Goal: Transaction & Acquisition: Purchase product/service

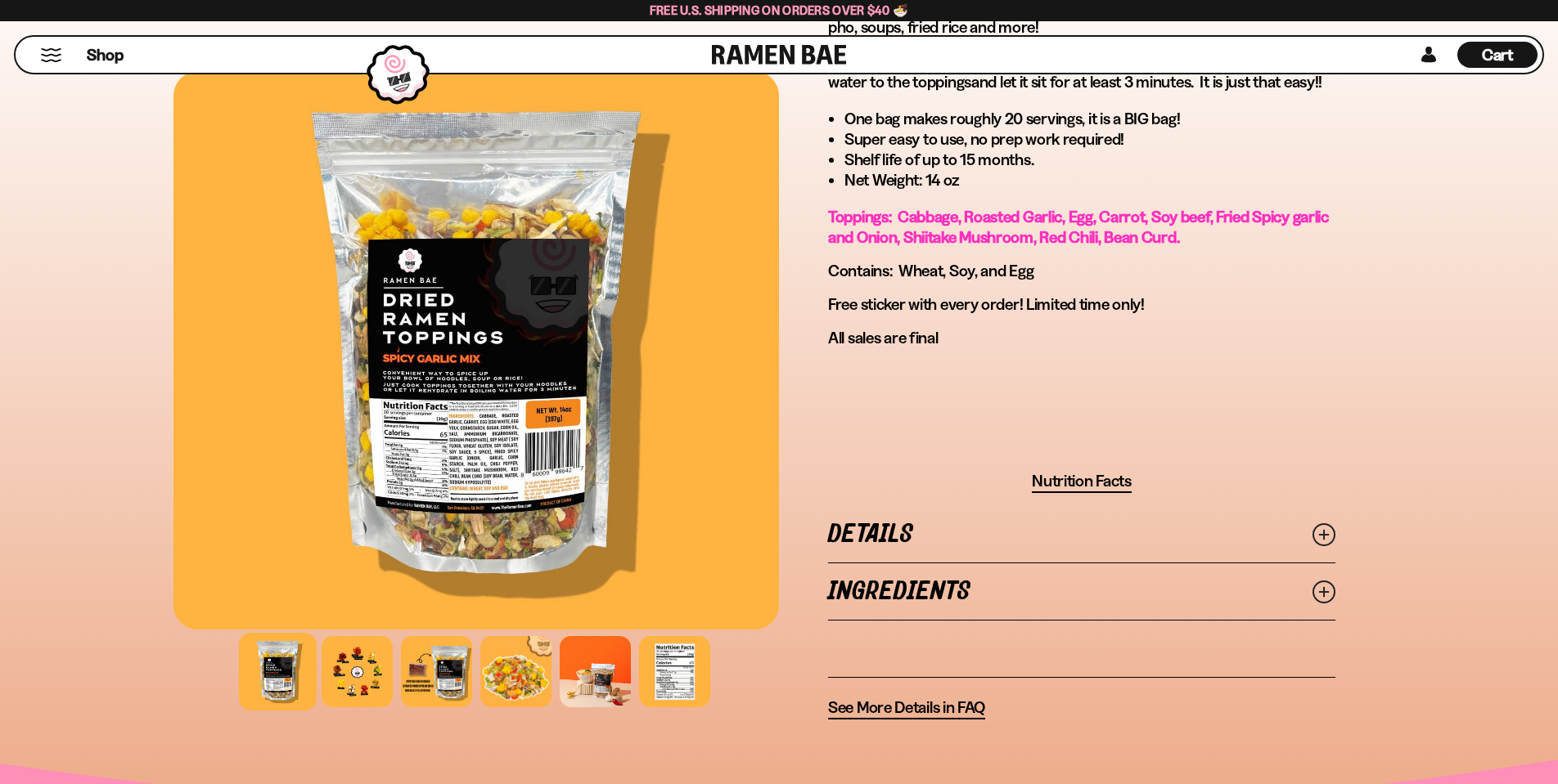
scroll to position [982, 0]
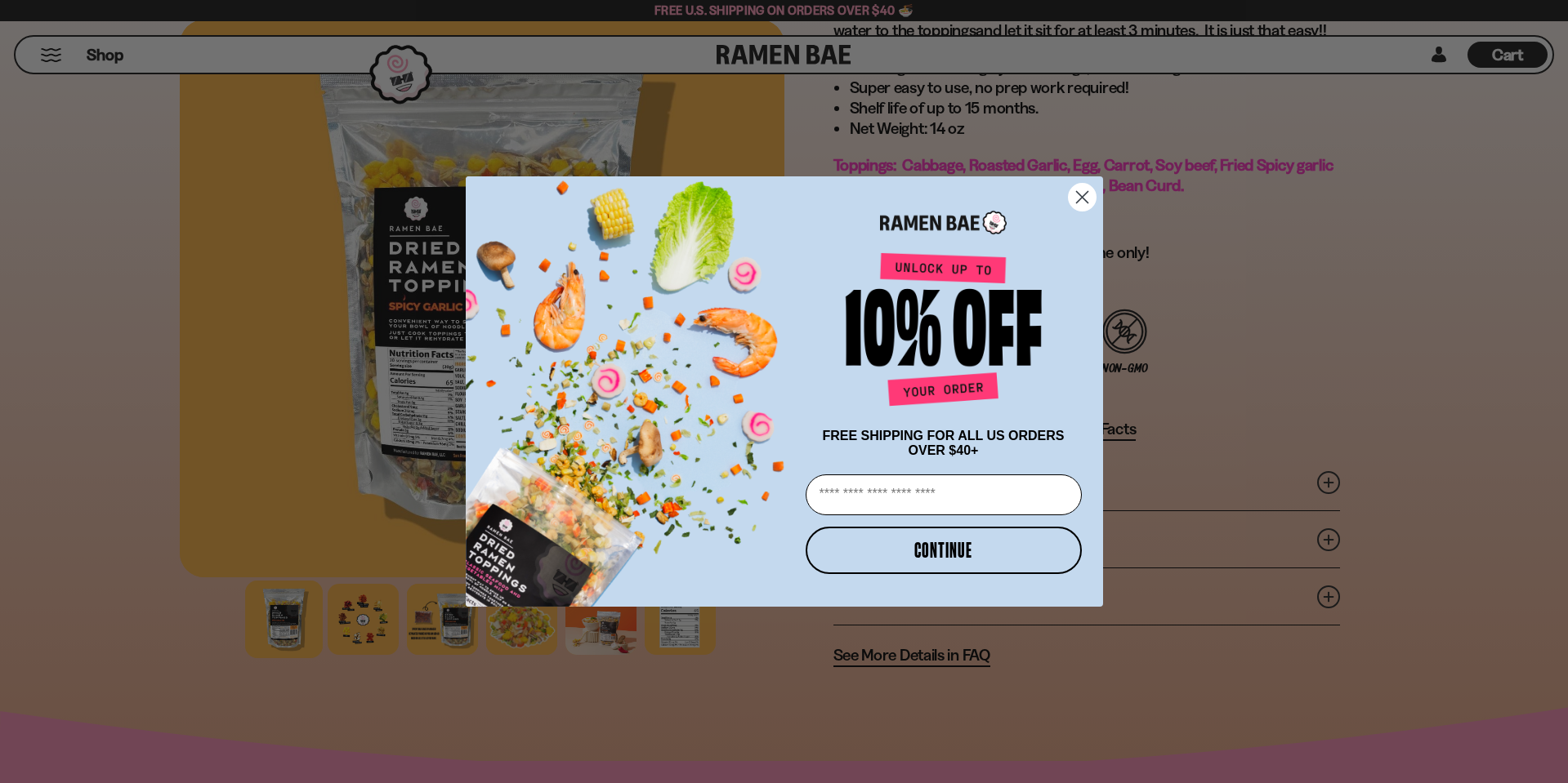
click at [1079, 184] on circle "Close dialog" at bounding box center [1081, 197] width 27 height 27
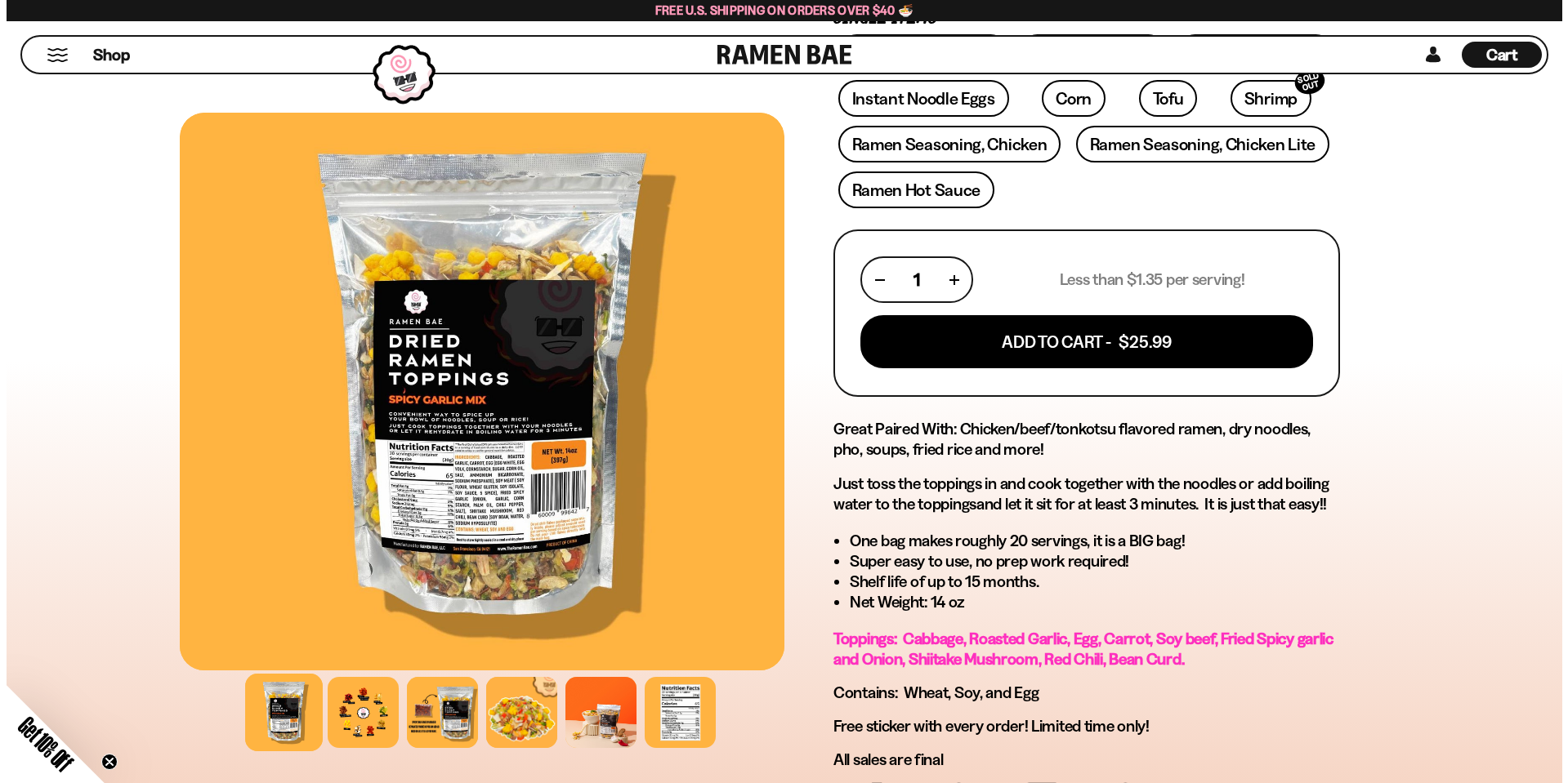
scroll to position [0, 0]
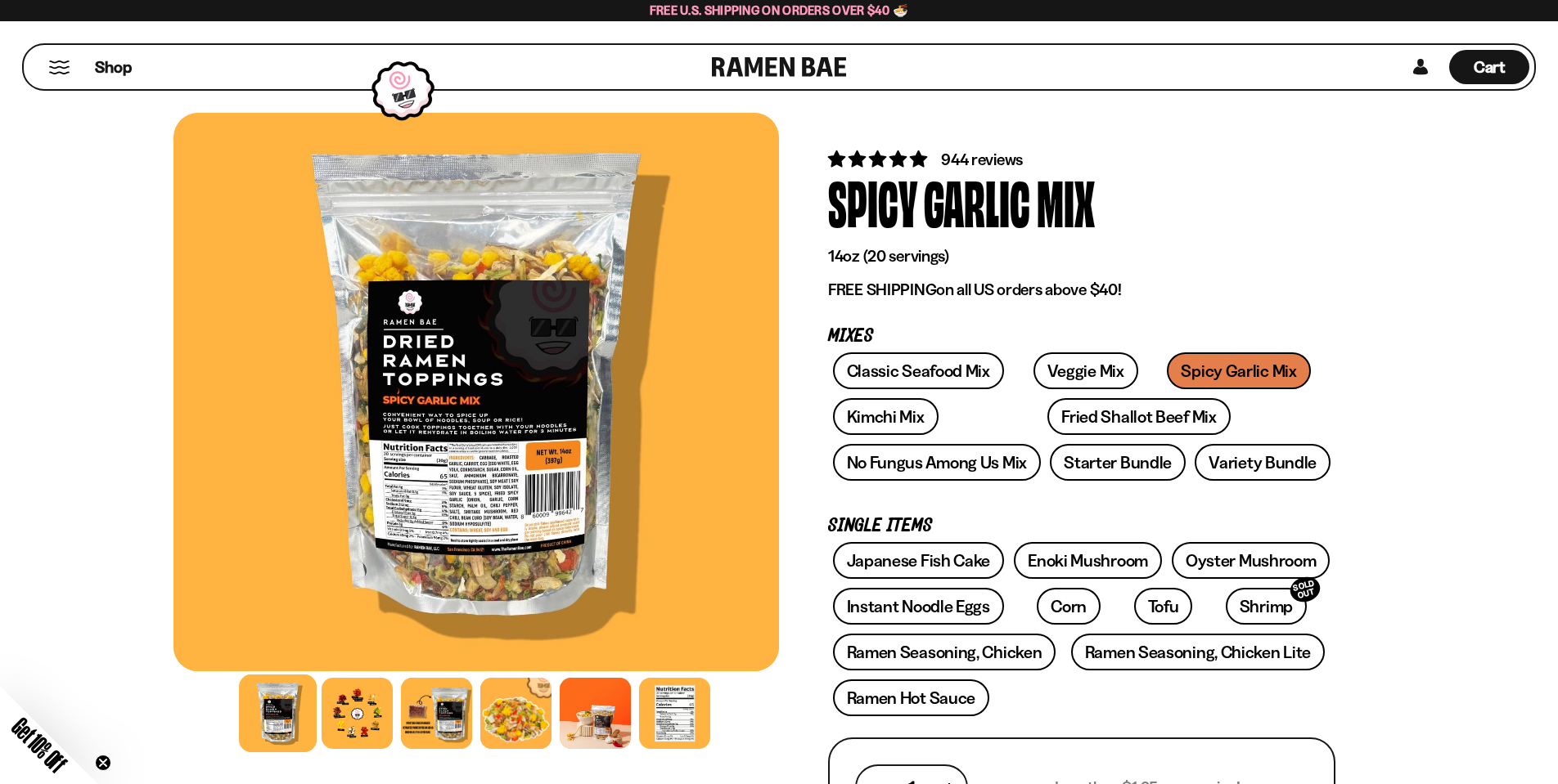
click at [56, 66] on button "Mobile Menu Trigger" at bounding box center [59, 67] width 22 height 14
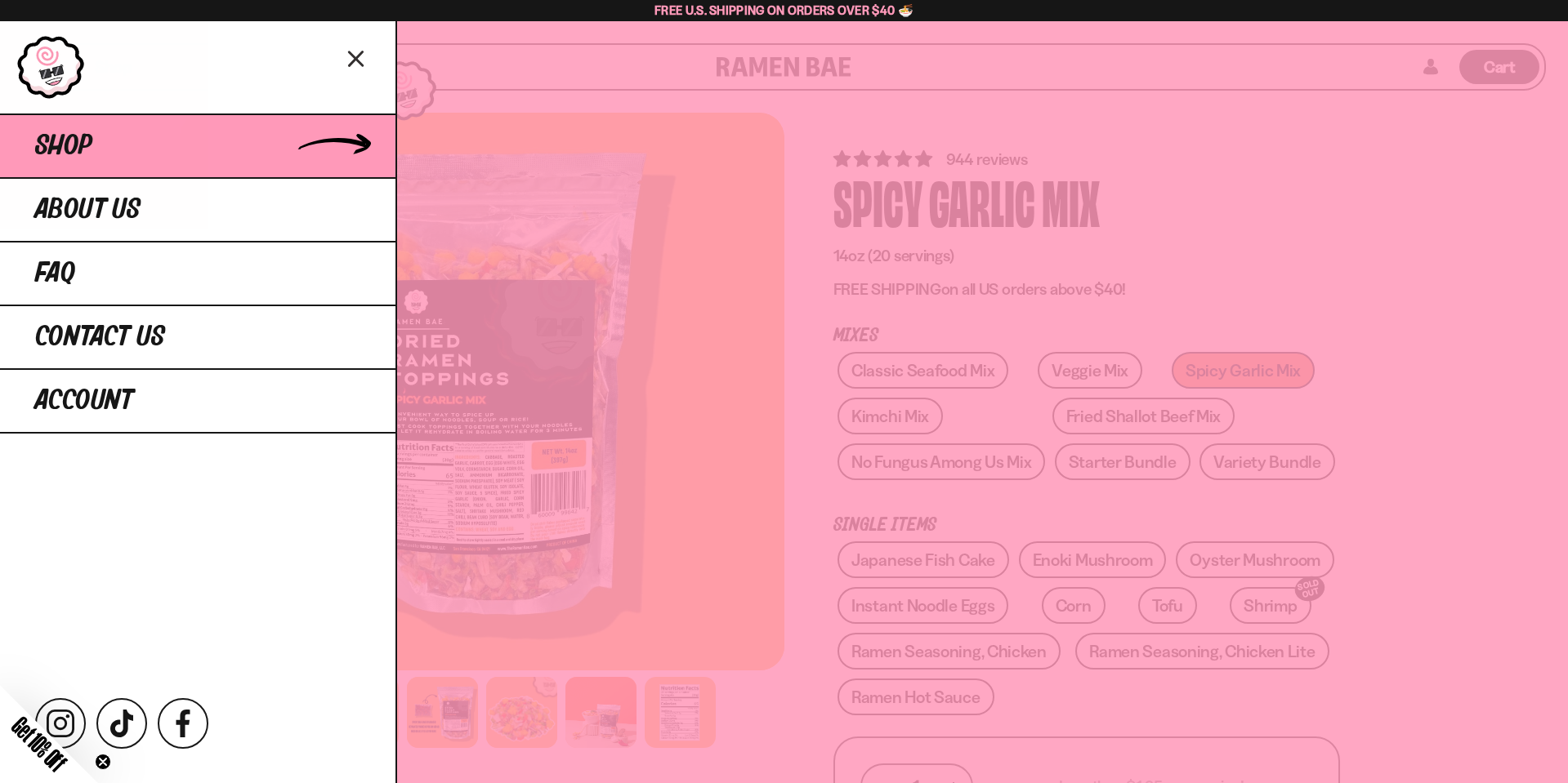
click at [205, 139] on link "Shop" at bounding box center [197, 145] width 395 height 64
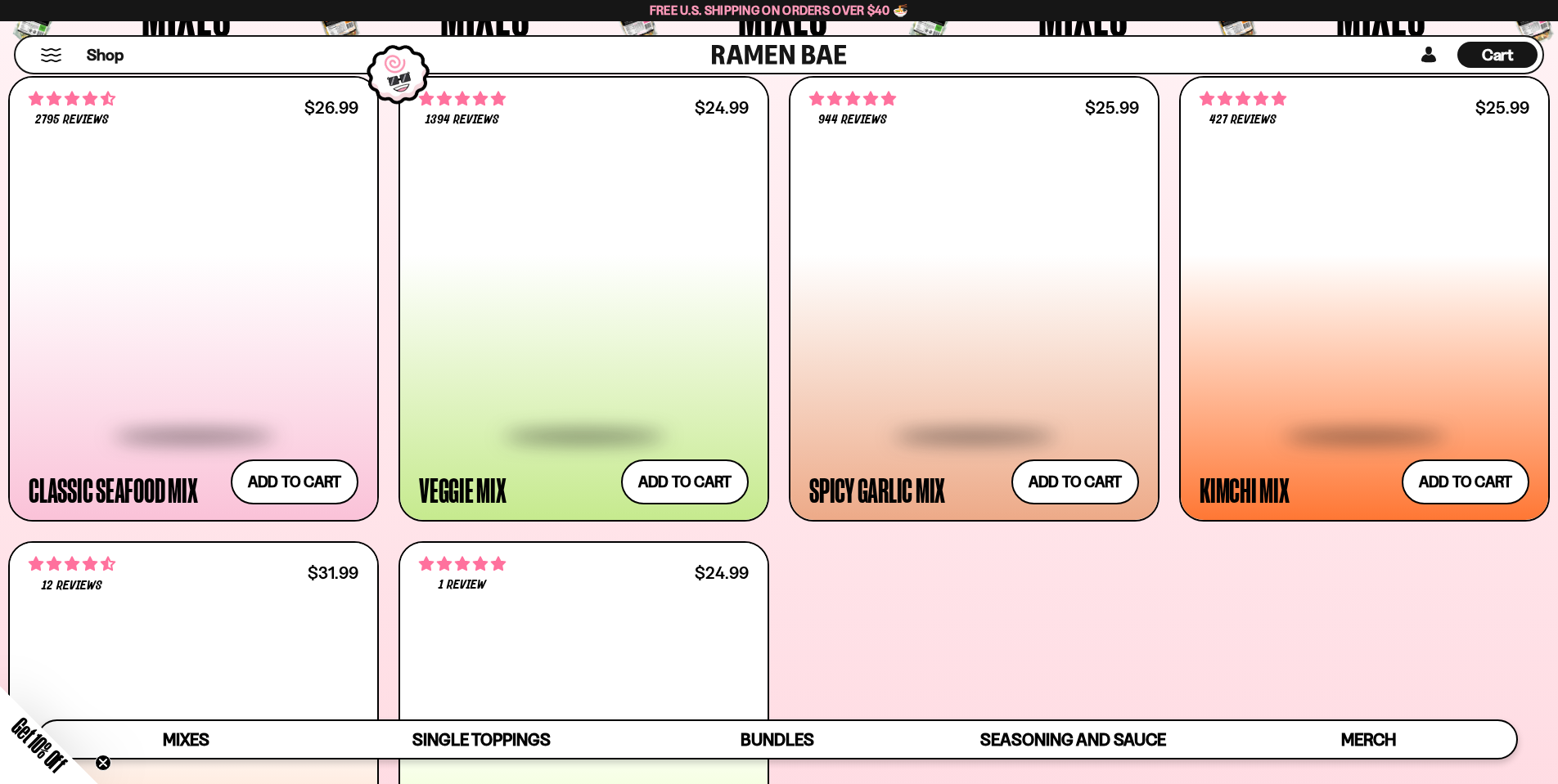
scroll to position [673, 0]
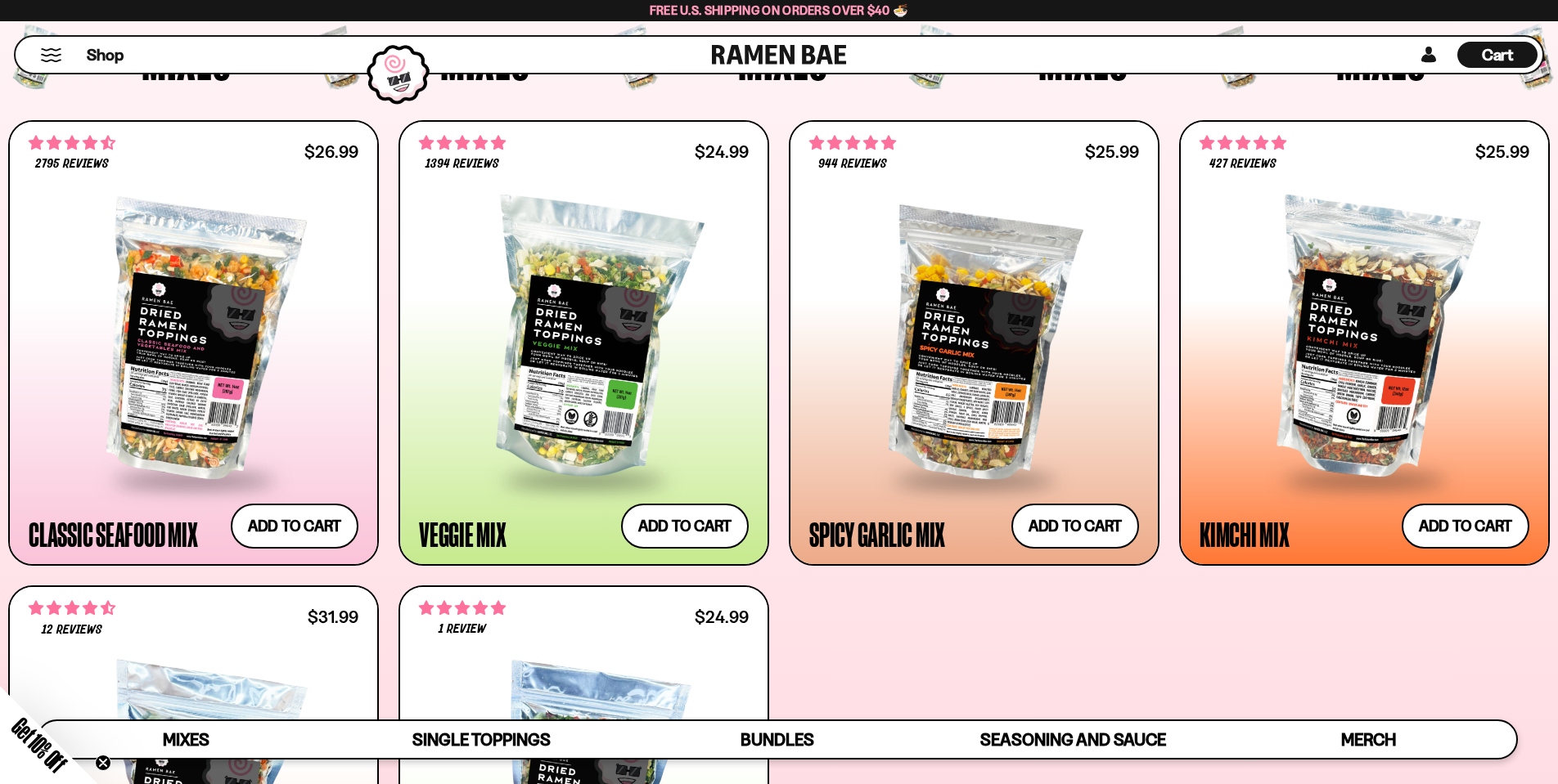
click at [50, 48] on button "Mobile Menu Trigger" at bounding box center [50, 55] width 22 height 14
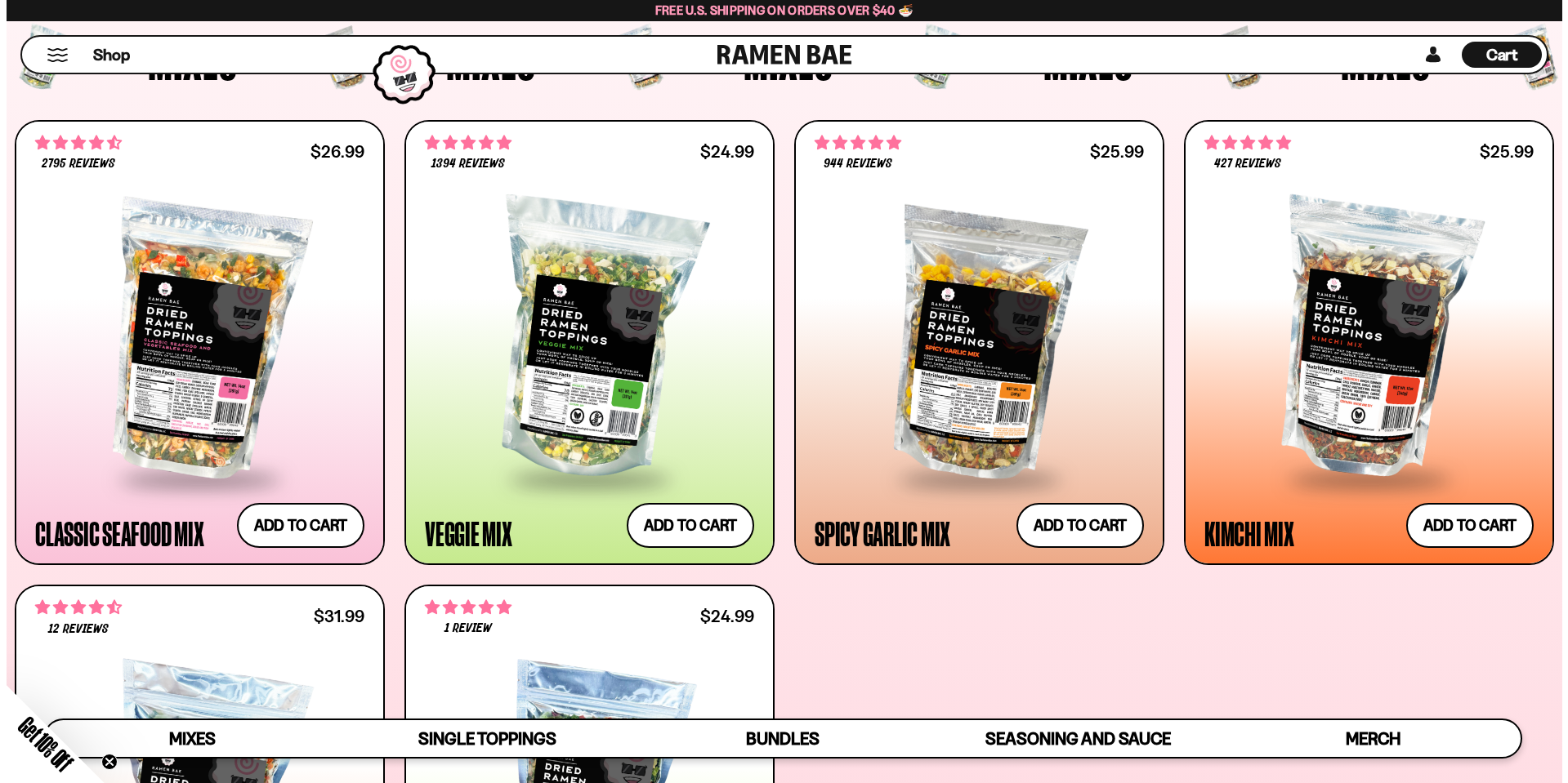
scroll to position [651, 0]
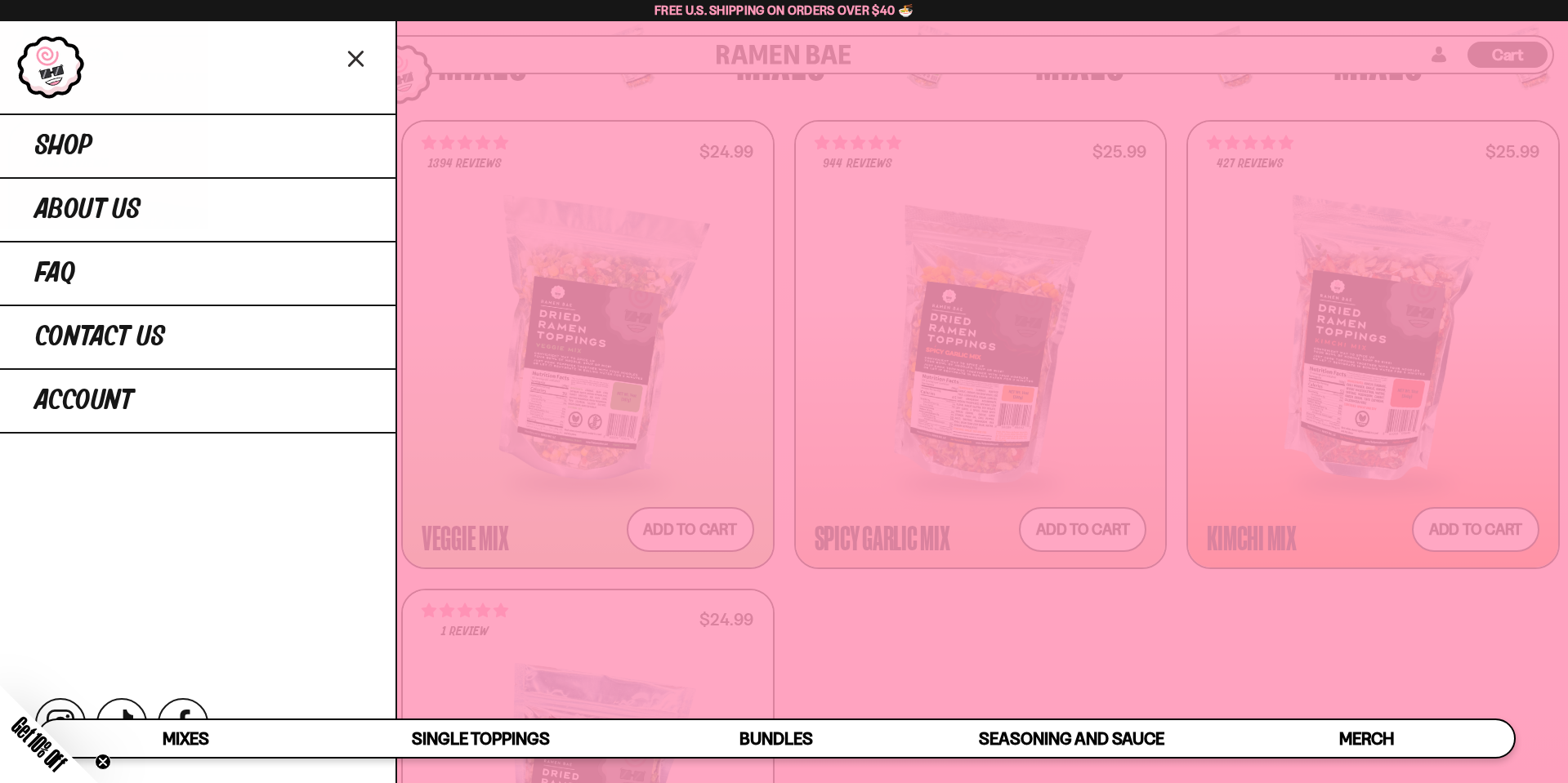
click at [363, 62] on icon "Close menu" at bounding box center [356, 59] width 28 height 31
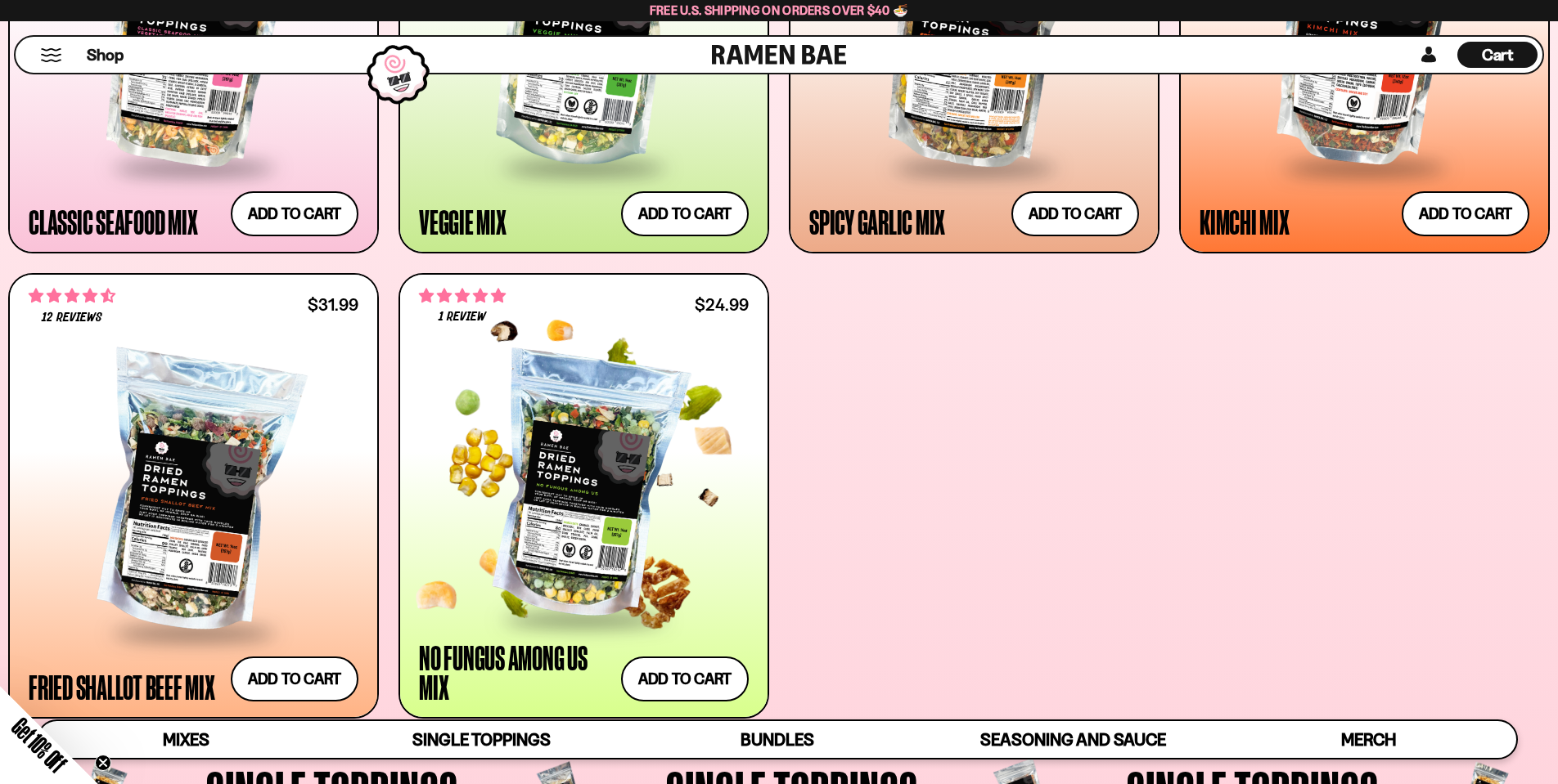
scroll to position [965, 0]
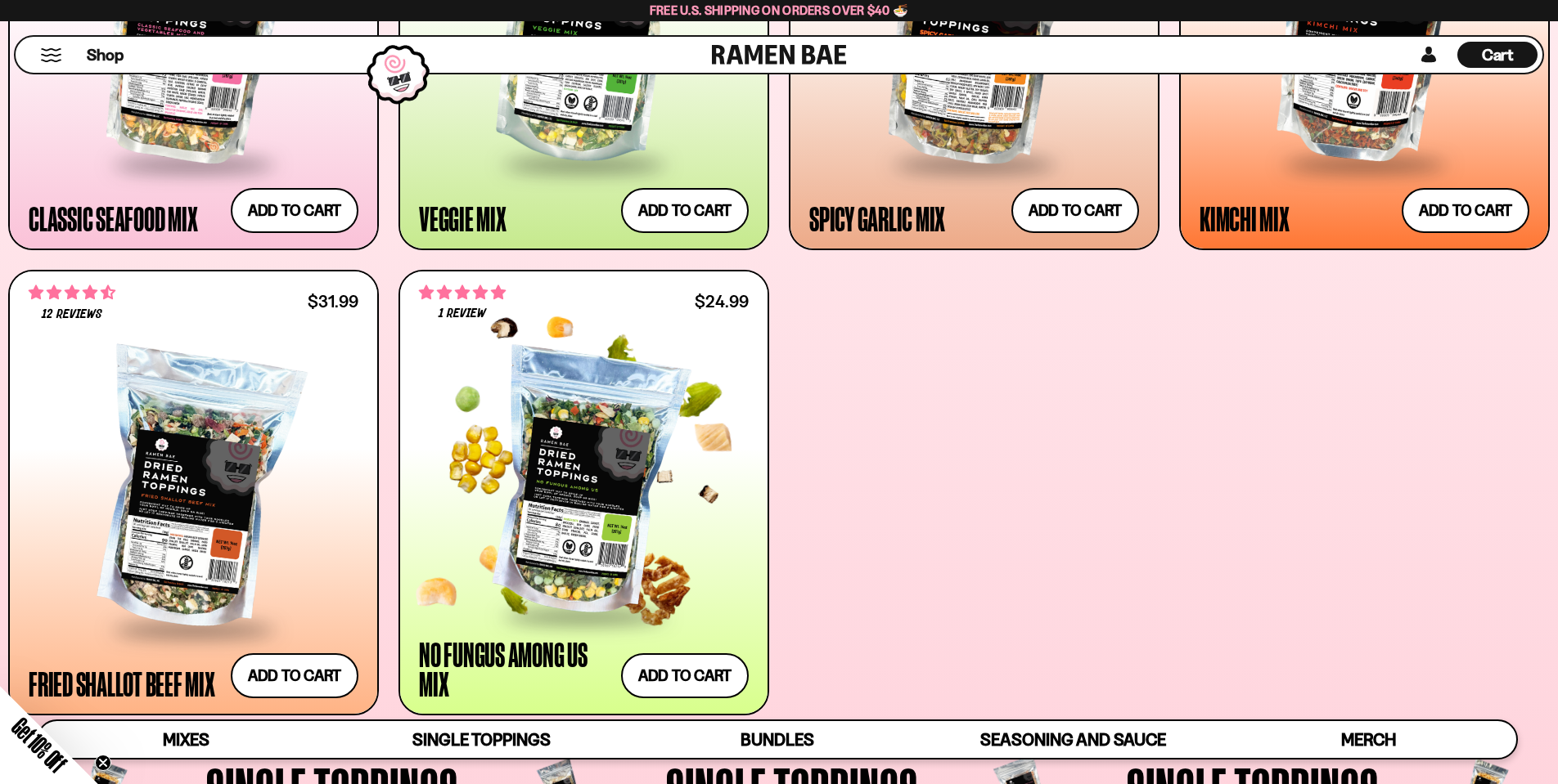
click at [592, 440] on div at bounding box center [583, 483] width 329 height 260
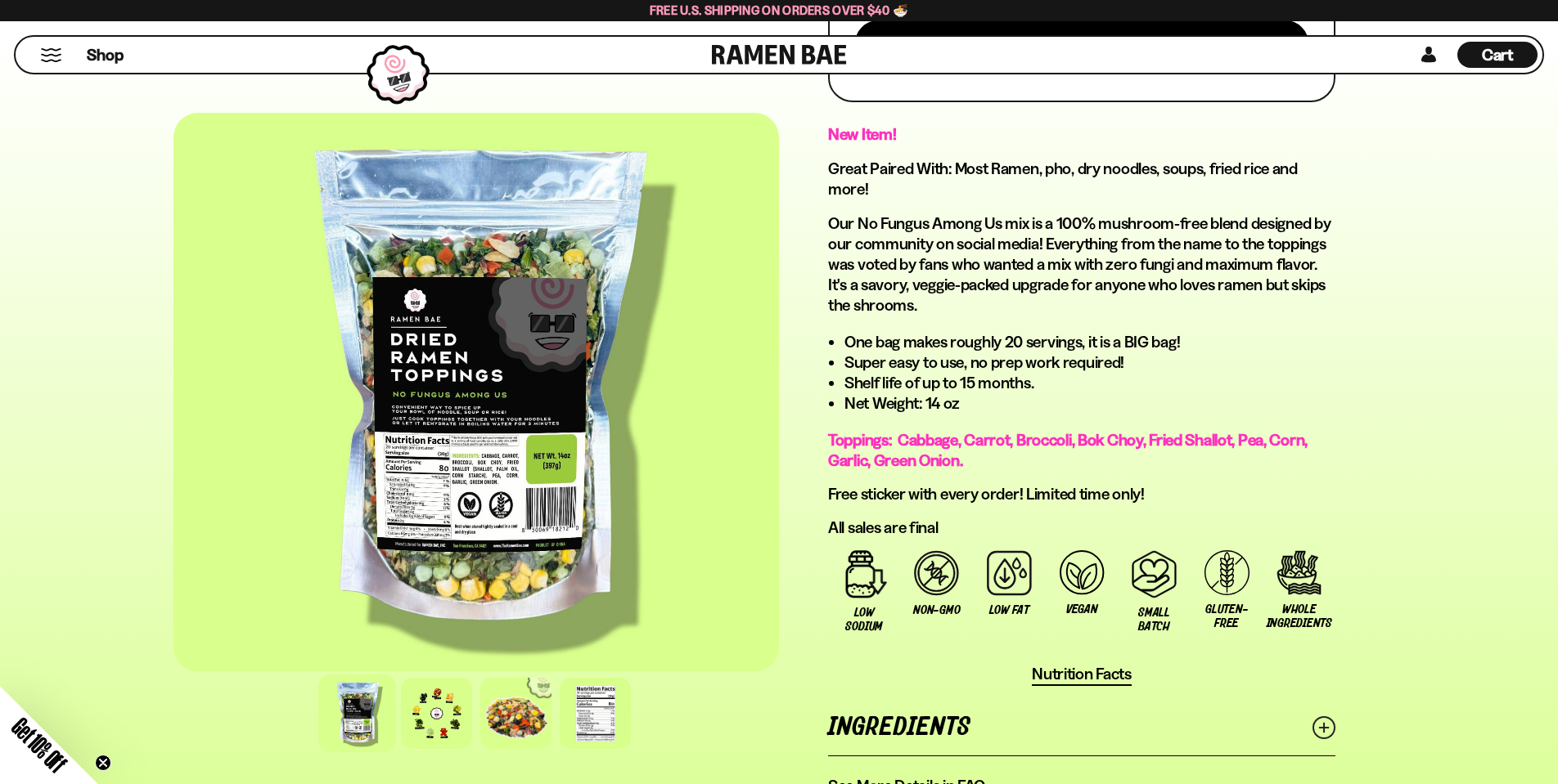
scroll to position [802, 0]
